Goal: Find specific page/section: Find specific page/section

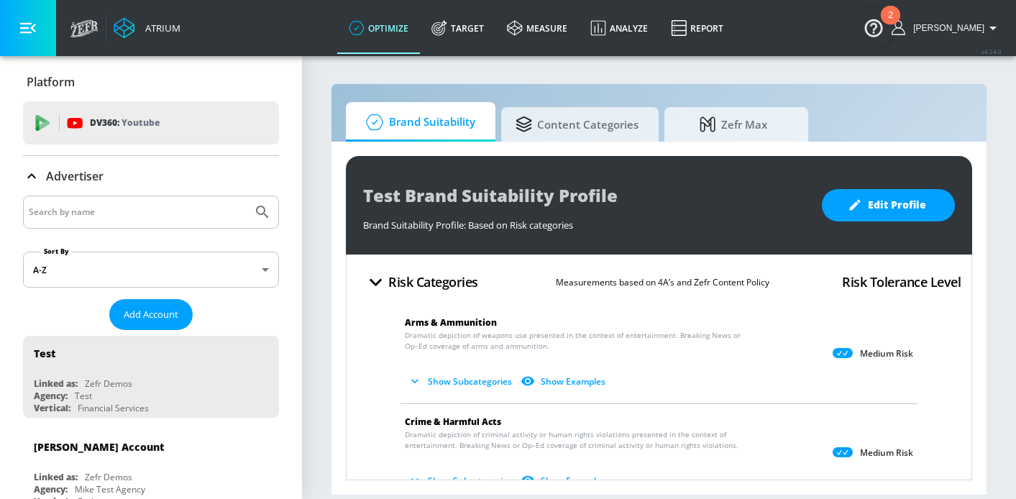
click at [112, 218] on input "Search by name" at bounding box center [138, 212] width 218 height 19
type input "Mars"
click at [265, 207] on icon "Submit Search" at bounding box center [262, 212] width 17 height 17
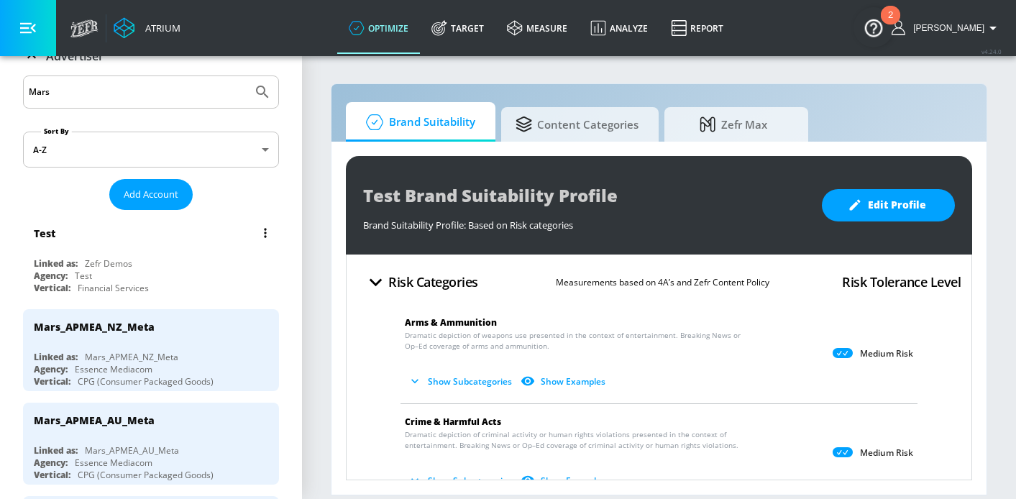
scroll to position [102, 0]
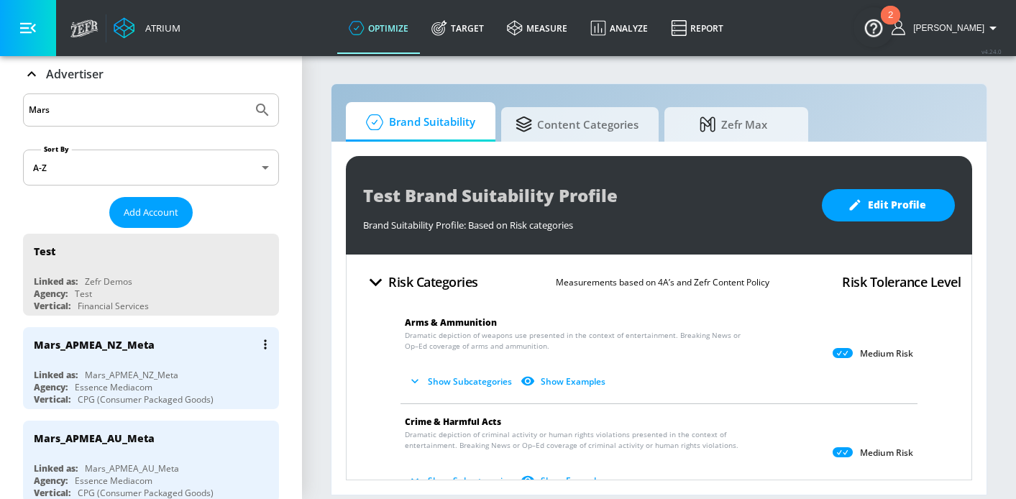
click at [124, 358] on div "Mars_APMEA_NZ_Meta" at bounding box center [155, 344] width 242 height 35
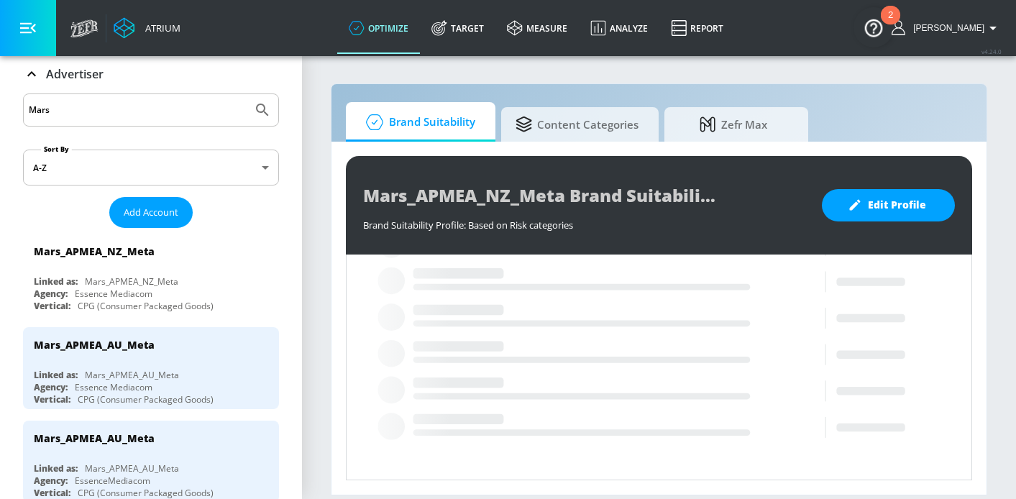
scroll to position [247, 0]
